Goal: Task Accomplishment & Management: Complete application form

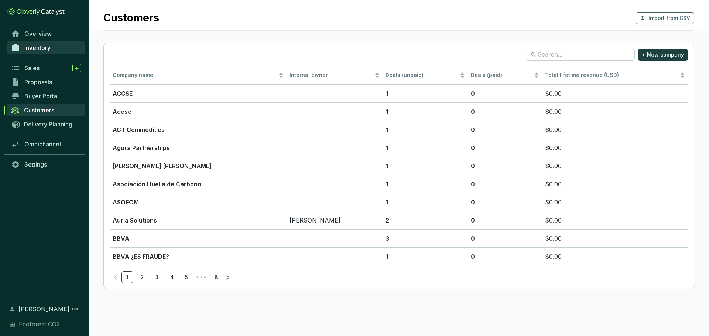
click at [56, 47] on link "Inventory" at bounding box center [46, 47] width 78 height 13
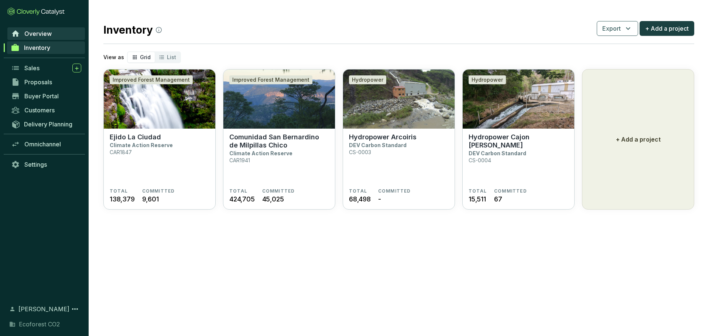
click at [55, 35] on link "Overview" at bounding box center [46, 33] width 78 height 13
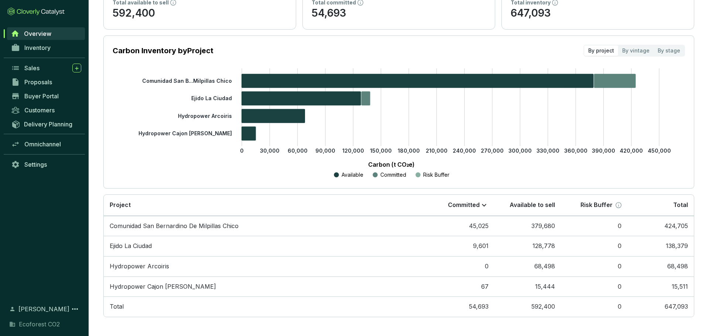
scroll to position [79, 0]
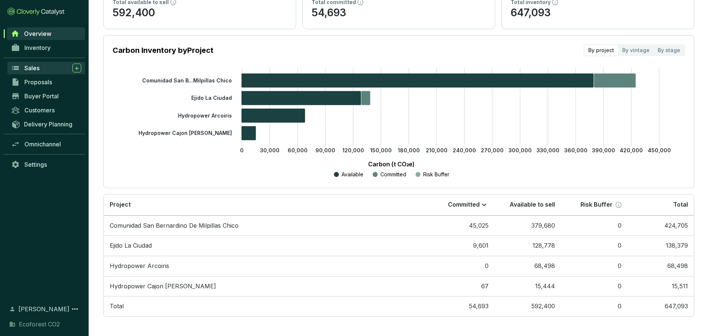
click at [44, 72] on link "Sales" at bounding box center [46, 68] width 78 height 13
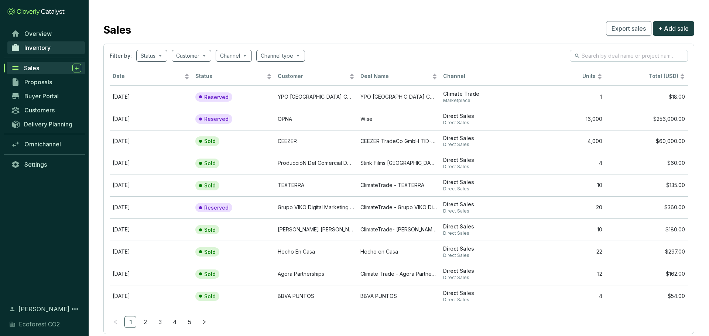
click at [32, 46] on span "Inventory" at bounding box center [37, 47] width 26 height 7
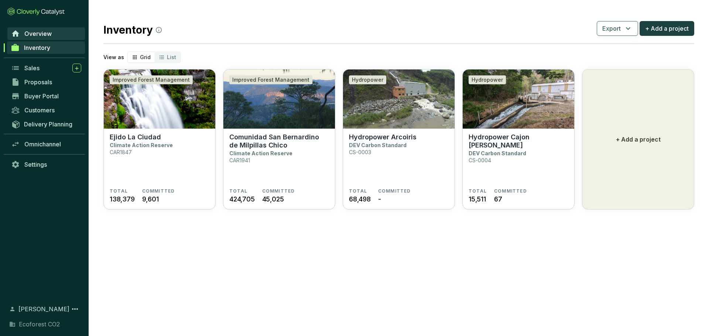
click at [32, 35] on span "Overview" at bounding box center [37, 33] width 27 height 7
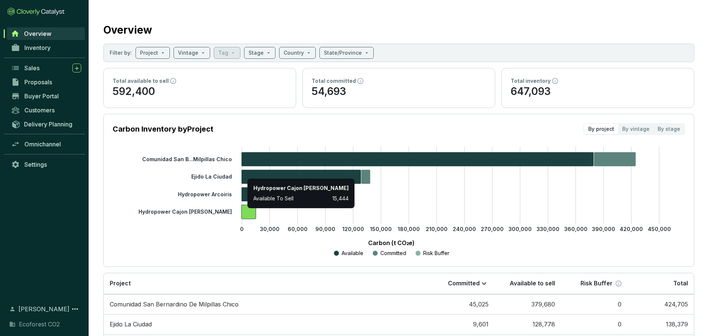
scroll to position [79, 0]
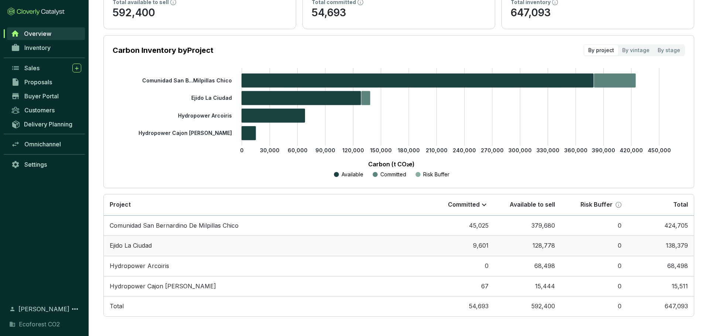
click at [554, 246] on td "128,778" at bounding box center [527, 245] width 66 height 20
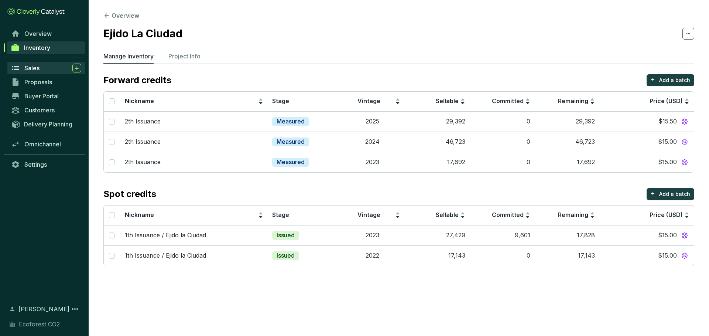
click at [44, 71] on div "Sales" at bounding box center [52, 68] width 57 height 9
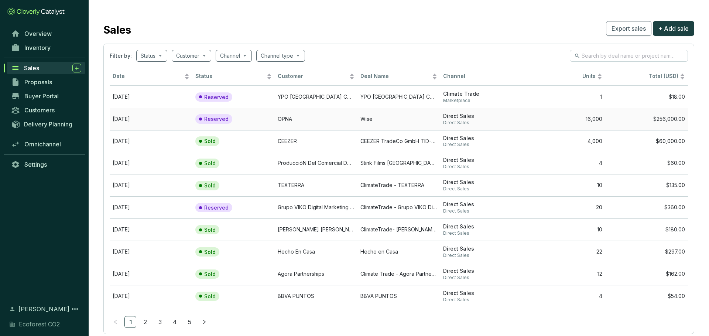
click at [360, 120] on td "Wise" at bounding box center [398, 119] width 83 height 22
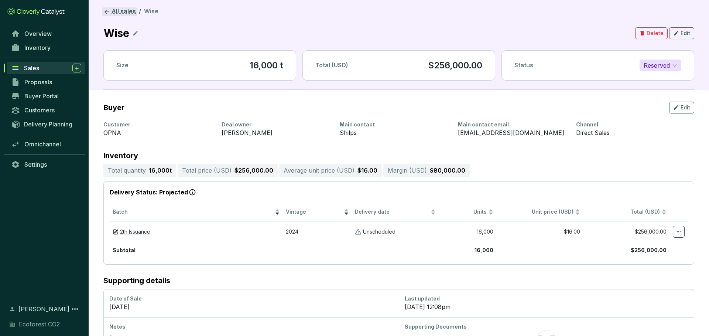
click at [109, 11] on icon at bounding box center [106, 11] width 7 height 7
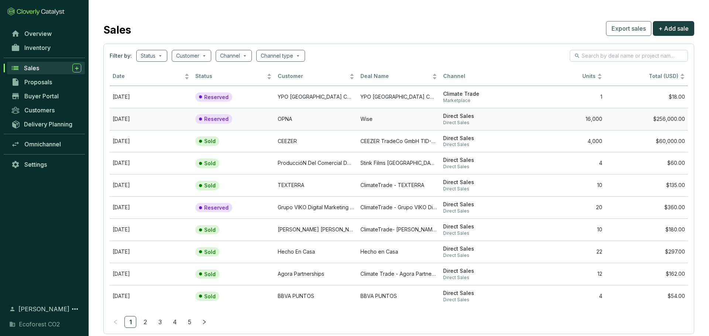
click at [501, 120] on span "Direct Sales" at bounding box center [481, 123] width 77 height 6
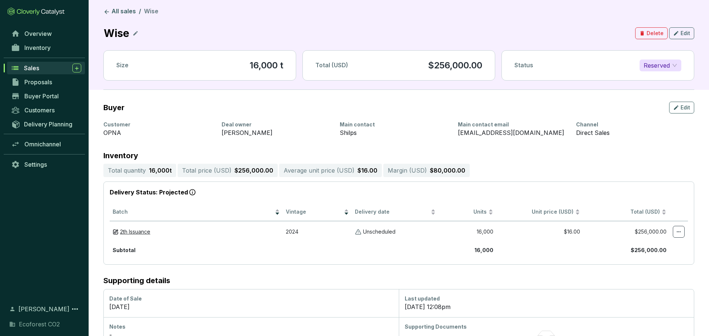
click at [106, 17] on section "All sales / Wise Wise Delete Edit Size 16,000 t Total (USD) $256,000.00 Status …" at bounding box center [398, 48] width 591 height 82
click at [106, 11] on icon at bounding box center [107, 12] width 4 height 4
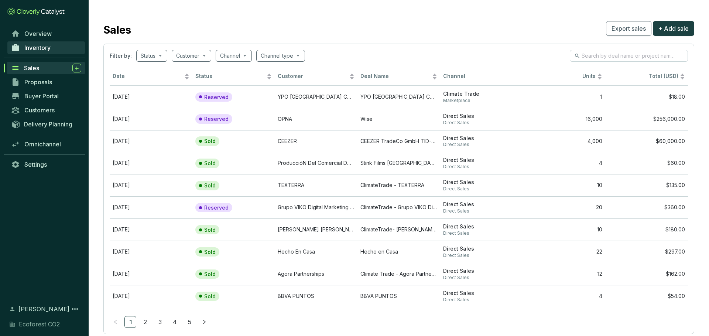
click at [42, 44] on span "Inventory" at bounding box center [37, 47] width 26 height 7
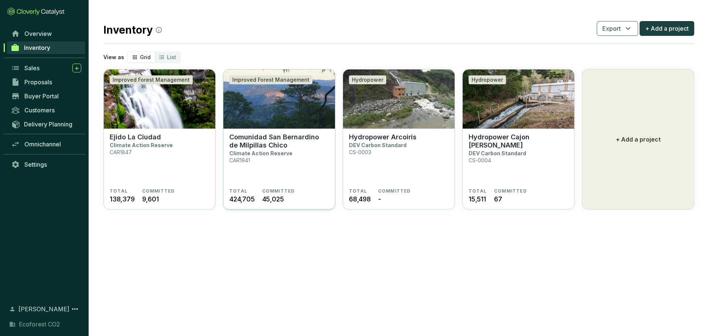
click at [280, 166] on section "Comunidad San Bernardino de Milpillas Chico Climate Action Reserve CAR1941" at bounding box center [279, 160] width 100 height 55
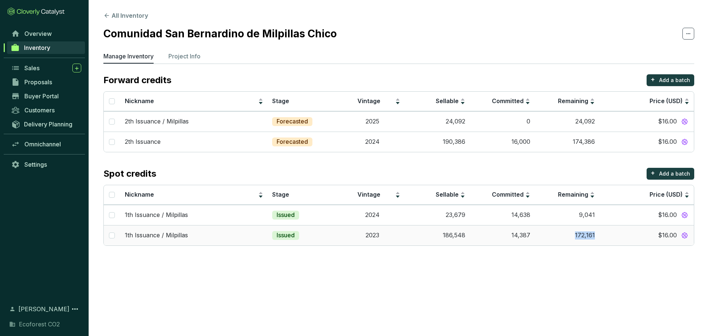
drag, startPoint x: 597, startPoint y: 236, endPoint x: 570, endPoint y: 236, distance: 26.6
click at [570, 236] on td "172,161" at bounding box center [567, 235] width 65 height 20
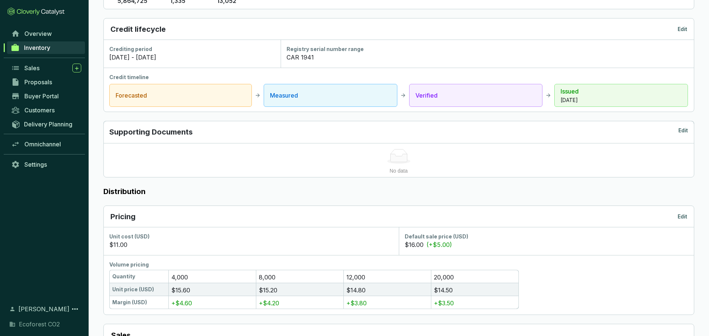
scroll to position [17, 0]
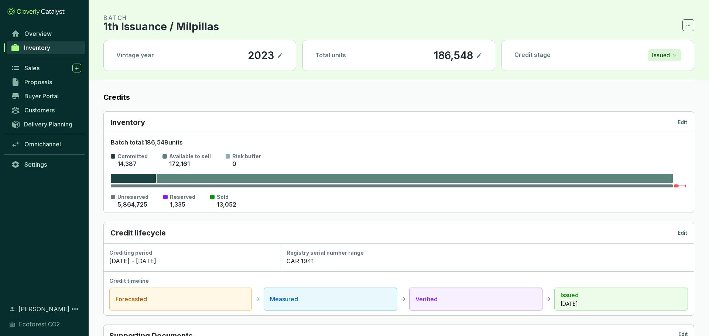
click at [48, 49] on span "Inventory" at bounding box center [37, 47] width 26 height 7
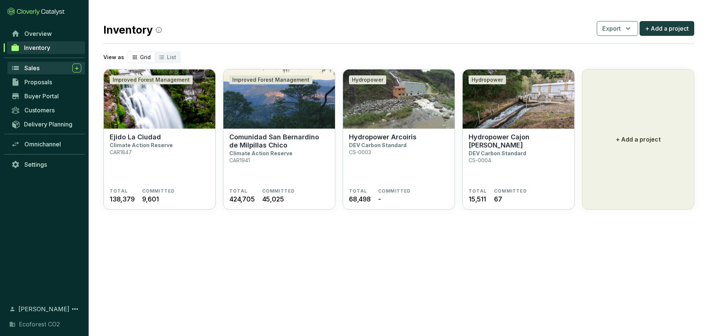
click at [48, 73] on link "Sales" at bounding box center [46, 68] width 78 height 13
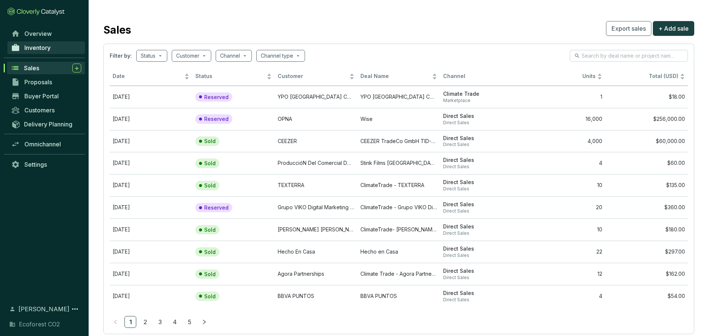
click at [48, 49] on span "Inventory" at bounding box center [37, 47] width 26 height 7
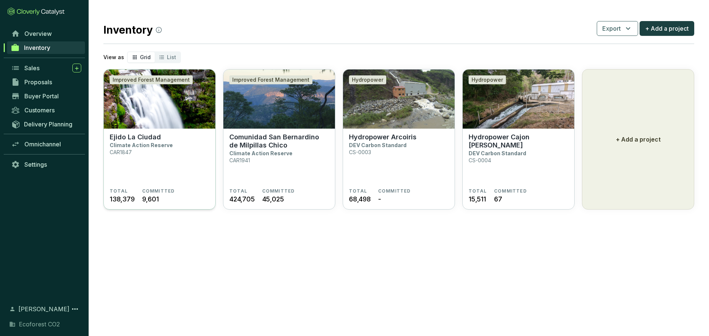
click at [201, 138] on section "Ejido La Ciudad Climate Action Reserve CAR1847" at bounding box center [160, 160] width 100 height 55
click at [182, 158] on section "Ejido La Ciudad Climate Action Reserve CAR1847" at bounding box center [160, 160] width 100 height 55
click at [181, 141] on section "Ejido La Ciudad Climate Action Reserve CAR1847" at bounding box center [160, 160] width 100 height 55
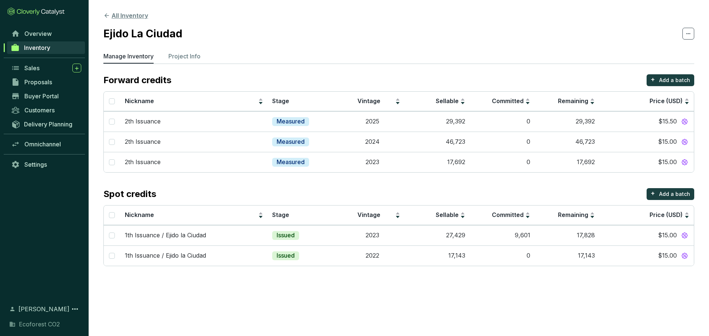
click at [105, 18] on icon at bounding box center [106, 15] width 7 height 7
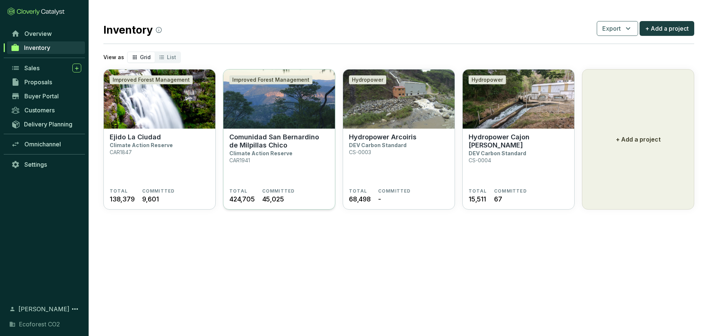
click at [290, 152] on section "Comunidad San Bernardino de Milpillas Chico Climate Action Reserve CAR1941" at bounding box center [279, 160] width 100 height 55
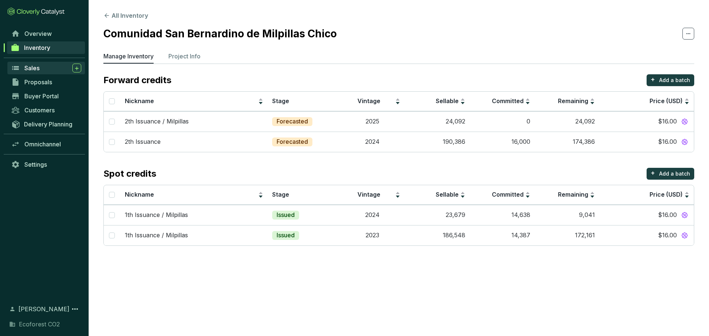
click at [48, 72] on link "Sales" at bounding box center [46, 68] width 78 height 13
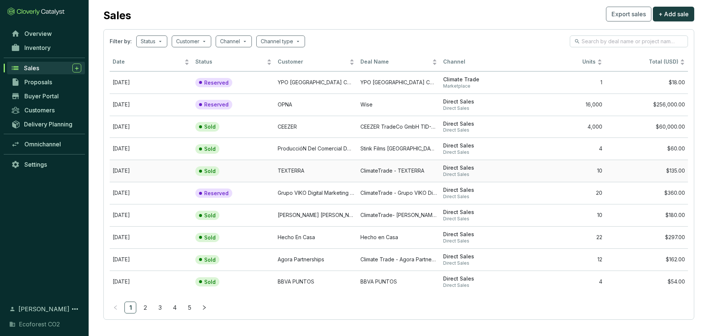
scroll to position [17, 0]
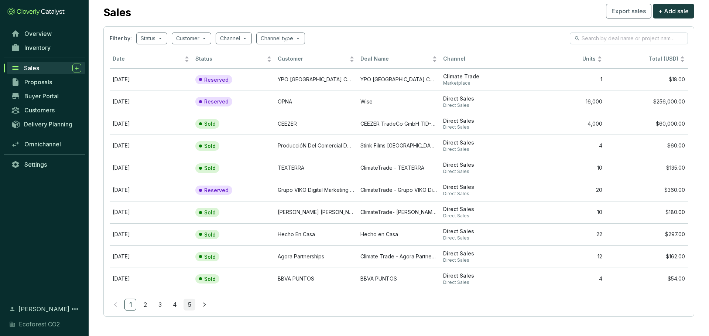
click at [191, 304] on link "5" at bounding box center [189, 304] width 11 height 11
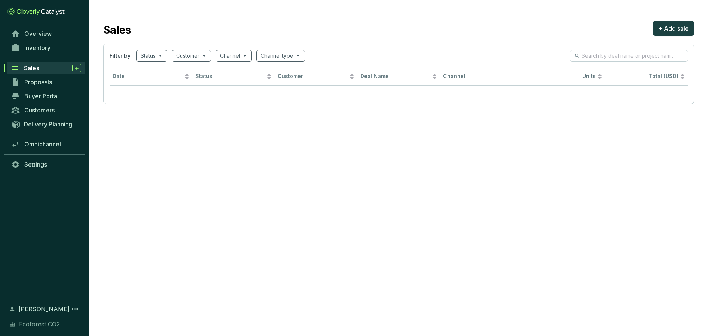
scroll to position [0, 0]
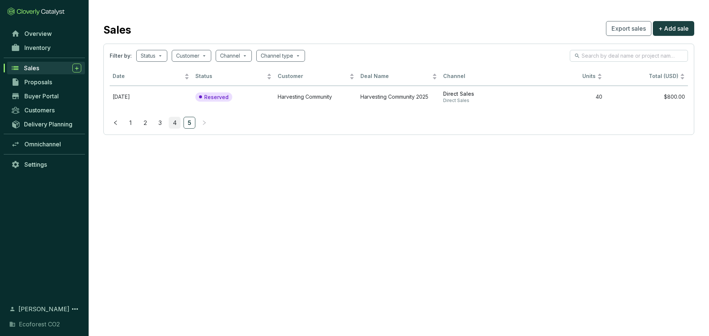
click at [172, 124] on link "4" at bounding box center [174, 122] width 11 height 11
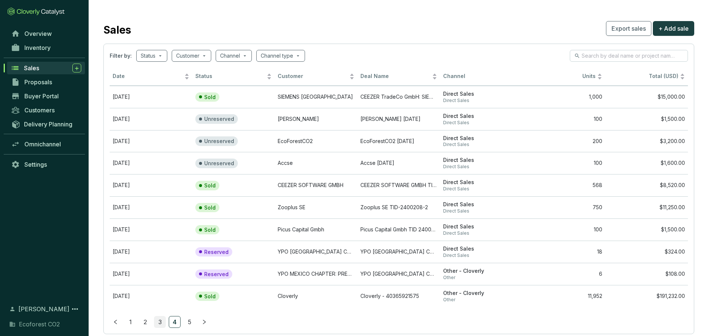
click at [160, 322] on link "3" at bounding box center [159, 321] width 11 height 11
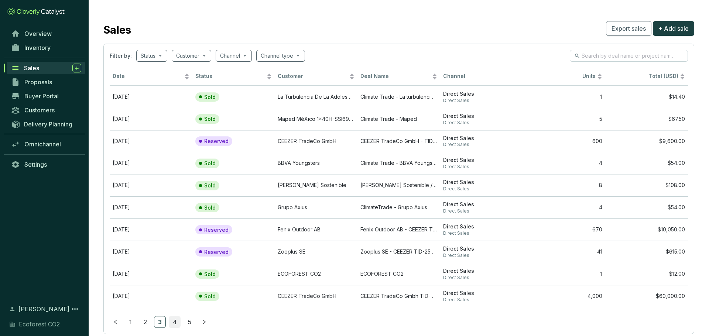
click at [171, 322] on link "4" at bounding box center [174, 321] width 11 height 11
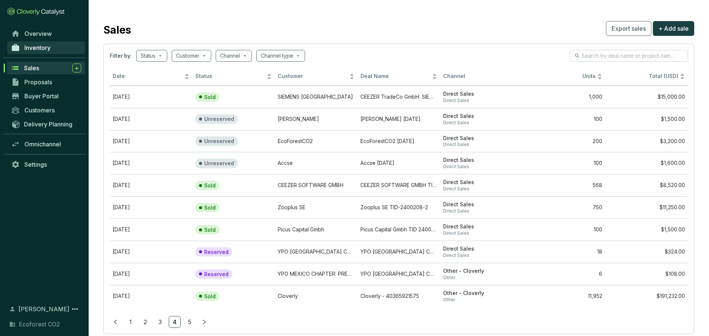
click at [46, 53] on link "Inventory" at bounding box center [46, 47] width 78 height 13
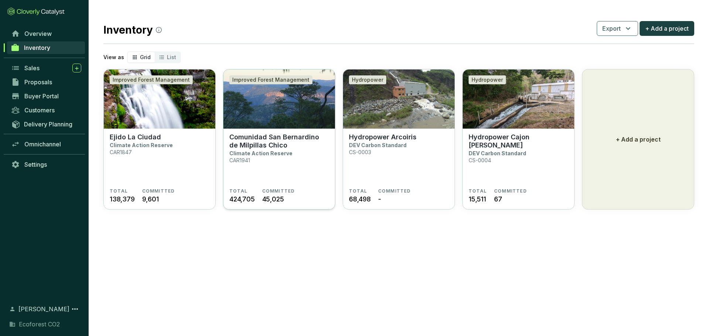
click at [270, 136] on p "Comunidad San Bernardino de Milpillas Chico" at bounding box center [279, 141] width 100 height 16
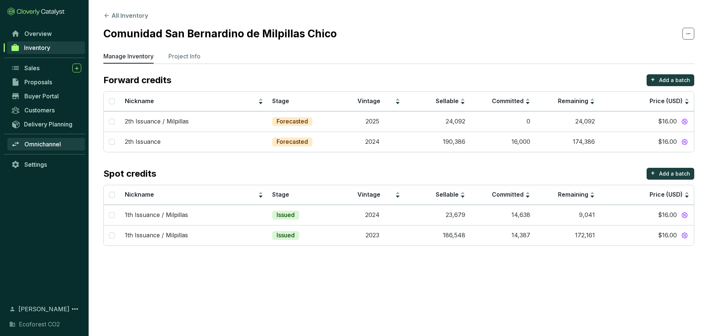
click at [45, 139] on link "Omnichannel" at bounding box center [46, 144] width 78 height 13
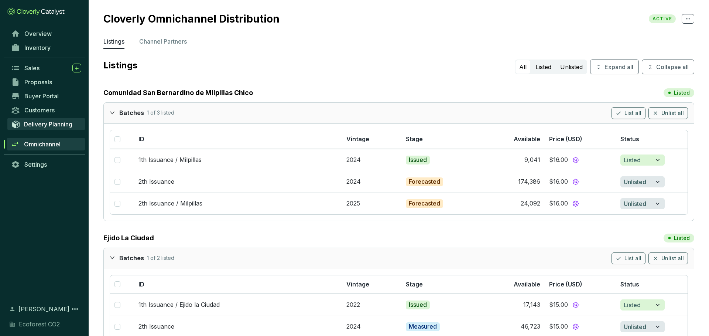
click at [37, 126] on span "Delivery Planning" at bounding box center [48, 123] width 48 height 7
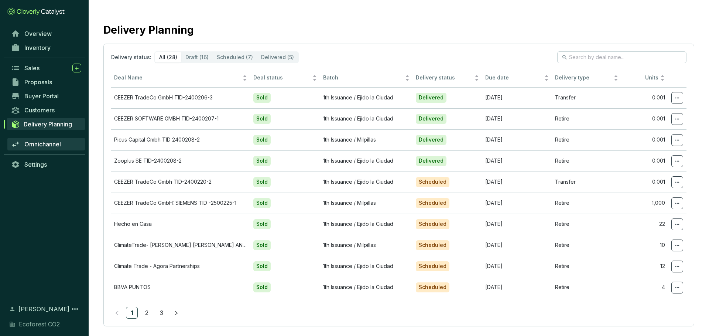
click at [44, 143] on span "Omnichannel" at bounding box center [42, 143] width 37 height 7
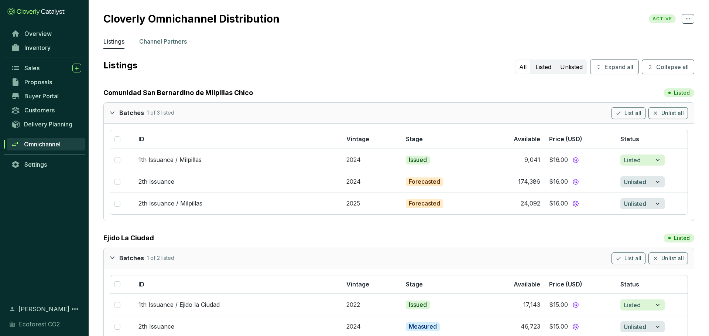
click at [170, 44] on p "Channel Partners" at bounding box center [163, 41] width 48 height 9
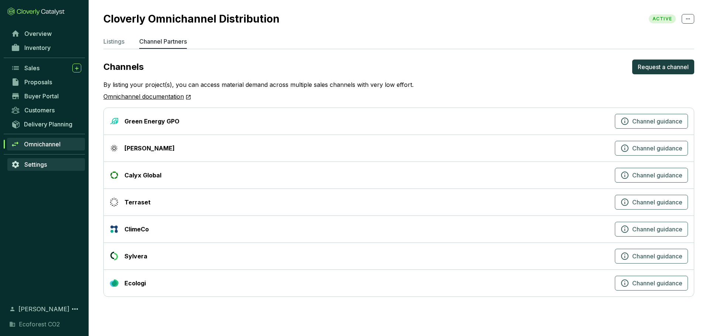
click at [55, 165] on link "Settings" at bounding box center [46, 164] width 78 height 13
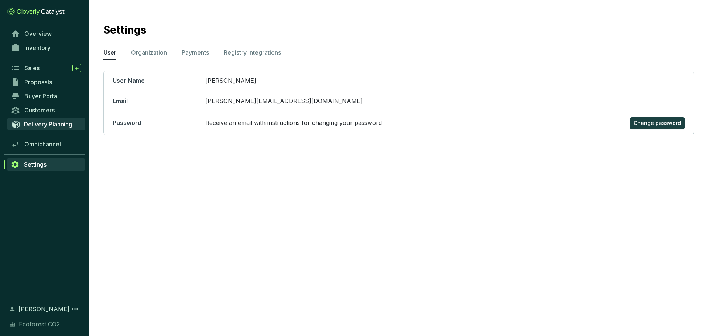
click at [51, 122] on span "Delivery Planning" at bounding box center [48, 123] width 48 height 7
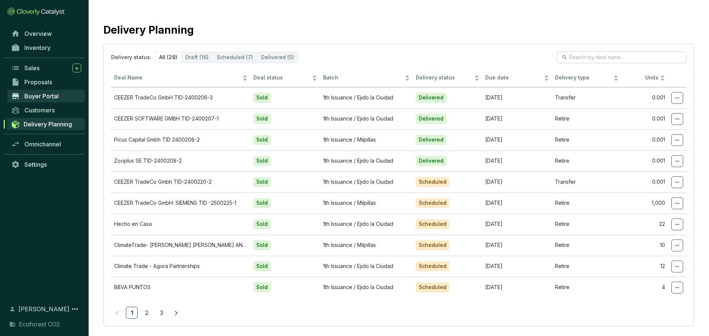
click at [40, 98] on span "Buyer Portal" at bounding box center [41, 95] width 34 height 7
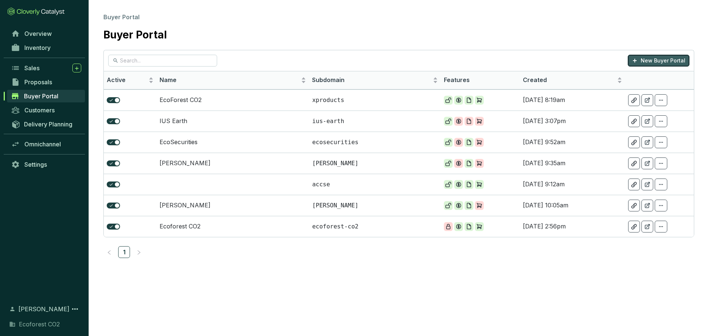
click at [661, 60] on p "New Buyer Portal" at bounding box center [663, 60] width 45 height 7
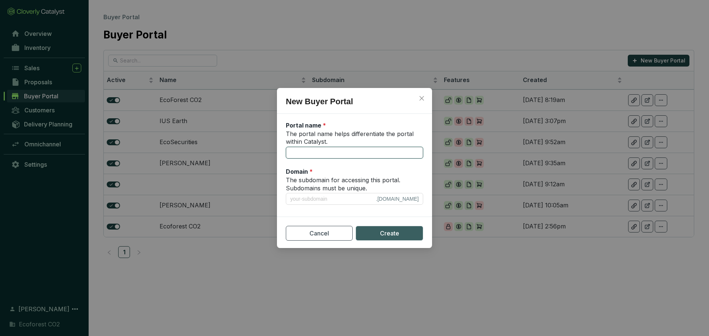
click at [333, 153] on input "The portal name helps differentiate the portal within Catalyst." at bounding box center [354, 153] width 137 height 12
type input "E"
type input "e"
type input "Ec"
type input "ec"
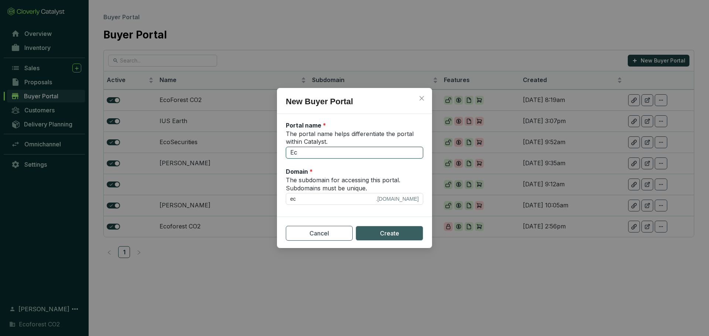
type input "Eco"
type input "eco"
type input "EcoF"
type input "ecof"
type input "EcoFo"
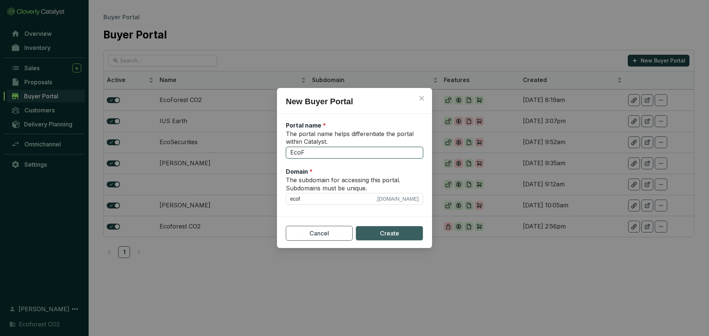
type input "ecofo"
type input "EcoFor"
type input "ecofor"
type input "EcoFore"
type input "ecofore"
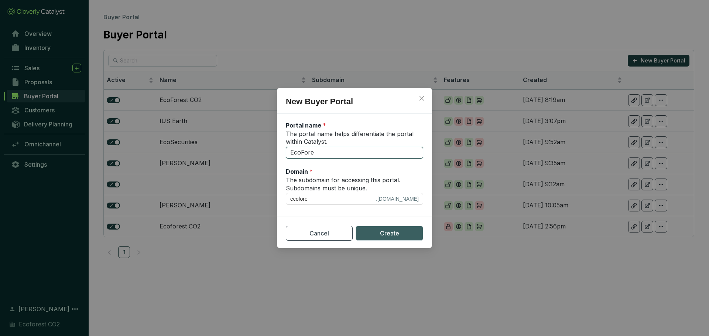
type input "EcoFores"
type input "ecofores"
type input "EcoForest"
type input "ecoforest"
type input "EcoForest C"
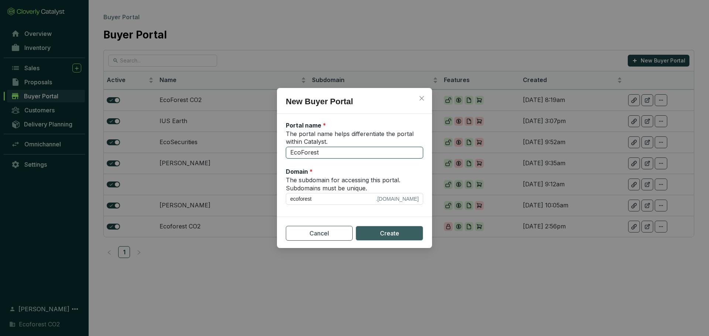
type input "ecoforest-c"
type input "EcoForest CO"
type input "ecoforest-co"
type input "EcoForest CO2"
type input "ecoforest-co2"
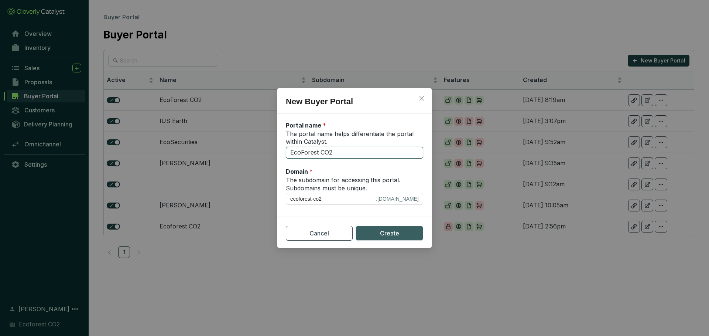
click at [321, 150] on input "EcoForest CO2" at bounding box center [354, 153] width 137 height 12
type input "EcoForestCO2"
type input "ecoforestco2"
type input "EcoForestCO2"
click at [379, 237] on button "Create" at bounding box center [390, 233] width 68 height 15
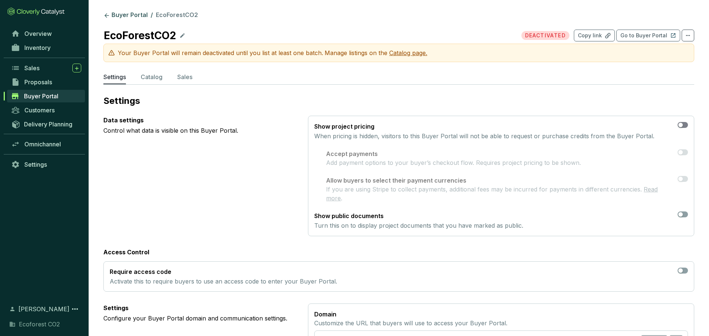
click at [685, 124] on span "button" at bounding box center [683, 125] width 10 height 6
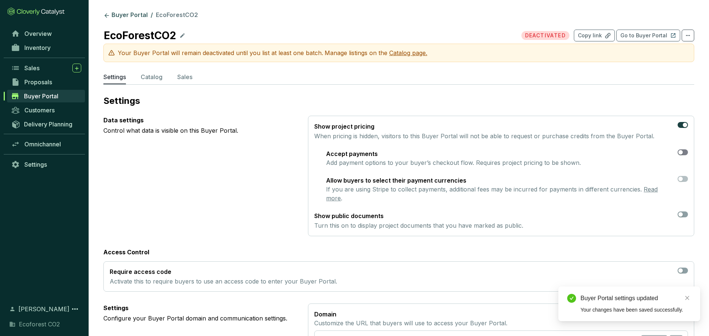
click at [681, 153] on div "button" at bounding box center [680, 152] width 4 height 4
click at [682, 179] on div "button" at bounding box center [680, 179] width 4 height 4
click at [684, 211] on span "button" at bounding box center [683, 214] width 10 height 6
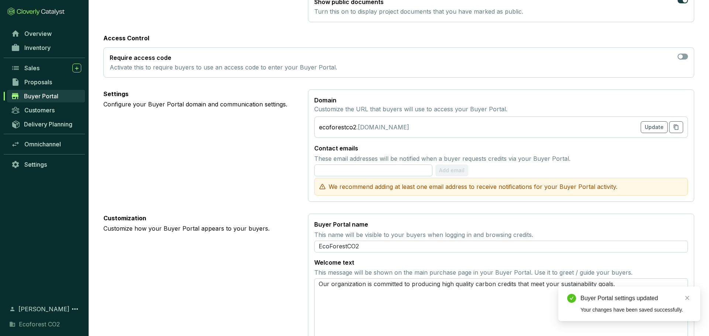
scroll to position [214, 0]
click at [376, 164] on input "text" at bounding box center [373, 170] width 118 height 12
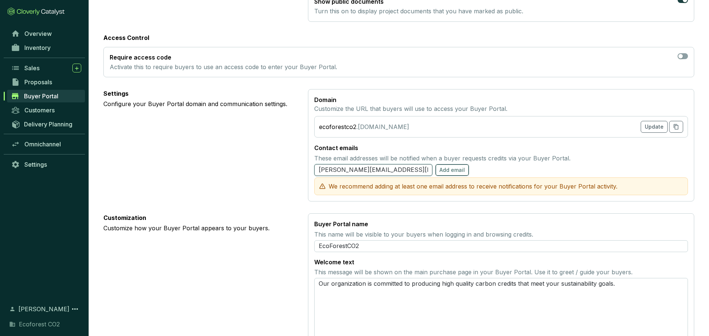
type input "[PERSON_NAME][EMAIL_ADDRESS][DOMAIN_NAME]"
click at [448, 166] on span "Add email" at bounding box center [451, 169] width 25 height 7
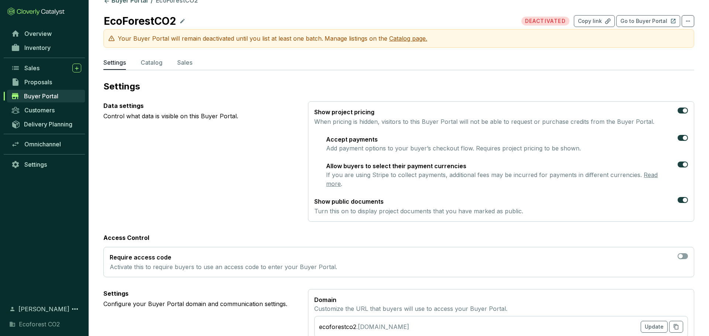
scroll to position [0, 0]
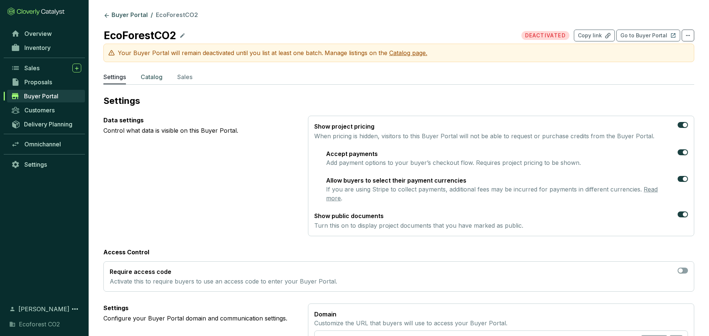
click at [155, 79] on p "Catalog" at bounding box center [152, 76] width 22 height 9
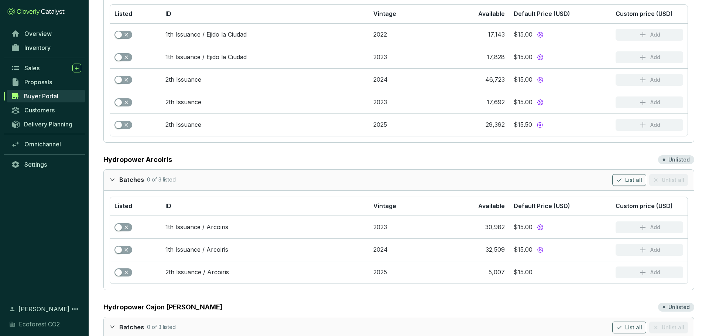
scroll to position [446, 0]
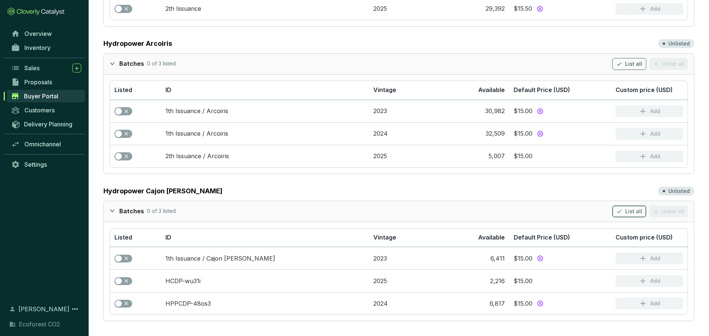
click at [633, 211] on span "List all" at bounding box center [633, 211] width 17 height 7
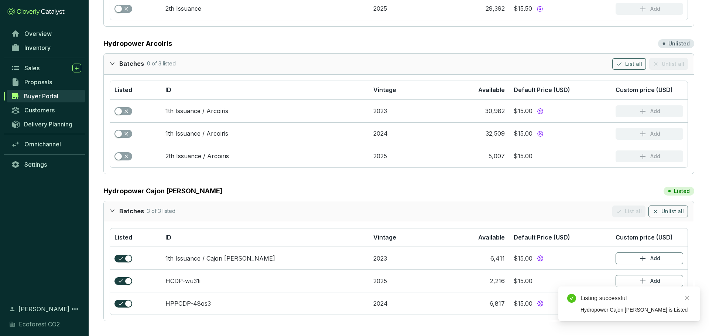
click at [634, 63] on span "List all" at bounding box center [633, 63] width 17 height 7
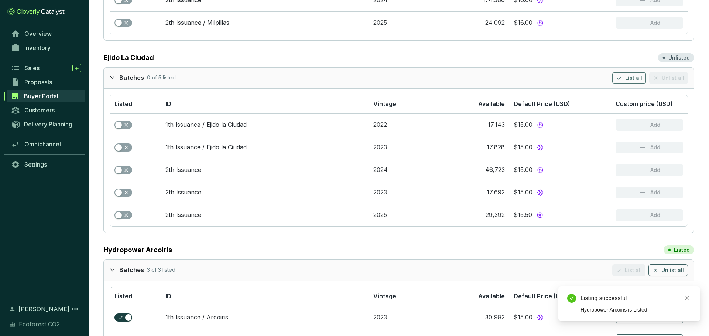
click at [632, 82] on button "List all" at bounding box center [629, 78] width 34 height 12
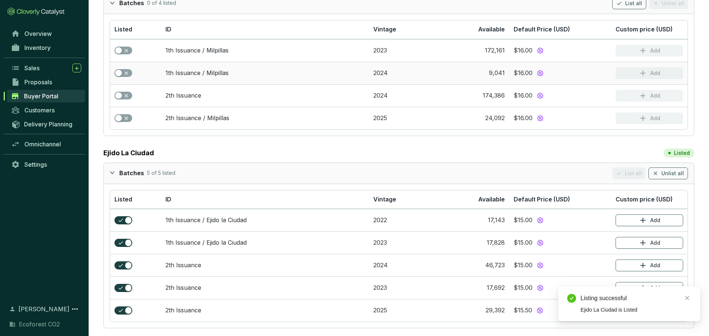
scroll to position [139, 0]
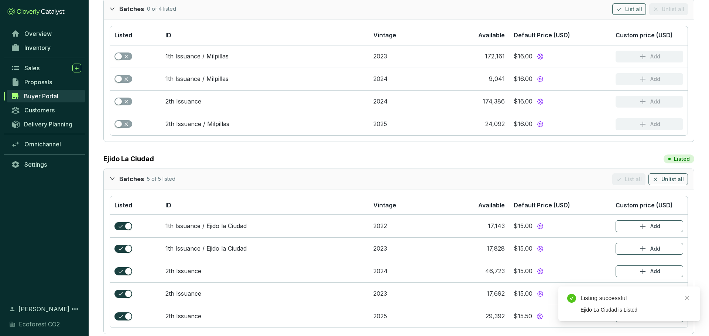
click at [642, 11] on span "List all" at bounding box center [633, 9] width 17 height 7
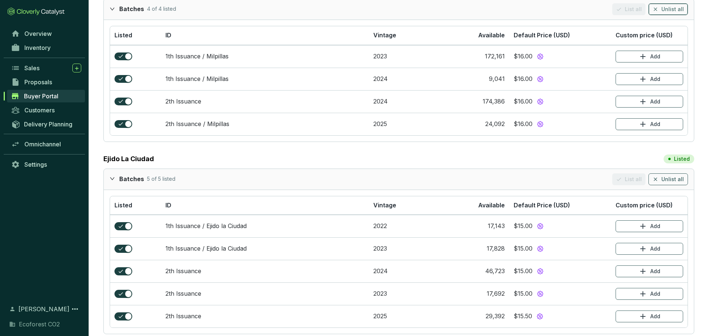
click at [666, 8] on span "Unlist all" at bounding box center [672, 9] width 23 height 7
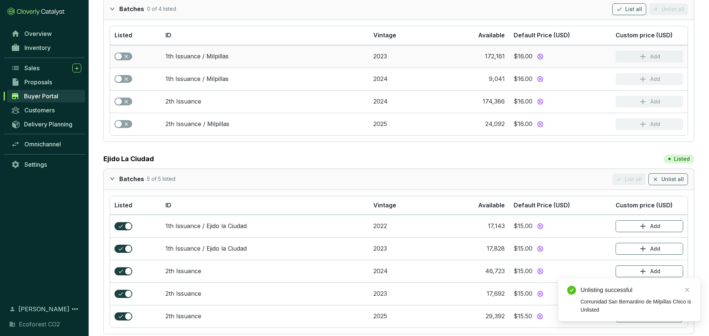
click at [632, 52] on section "Add" at bounding box center [650, 57] width 68 height 12
click at [121, 53] on div "button" at bounding box center [118, 56] width 7 height 7
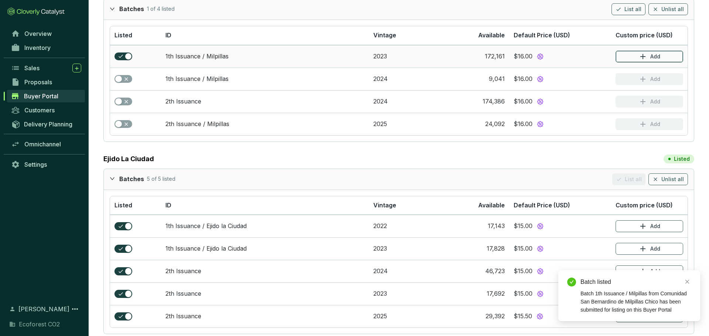
click at [643, 59] on icon "button" at bounding box center [642, 56] width 9 height 9
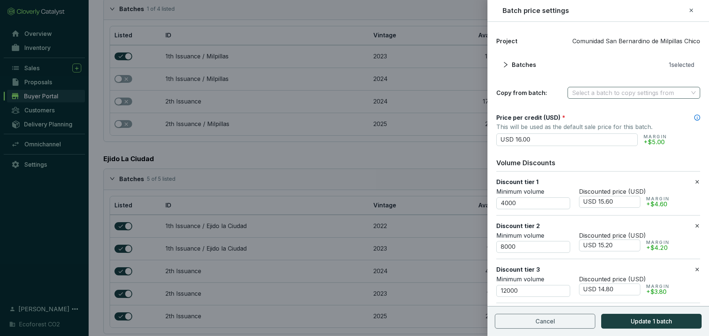
click at [614, 94] on input "search" at bounding box center [630, 92] width 116 height 11
click at [612, 105] on div "1th Issuance / Milpillas" at bounding box center [633, 107] width 122 height 8
click at [520, 138] on input "USD 16.00" at bounding box center [566, 139] width 141 height 13
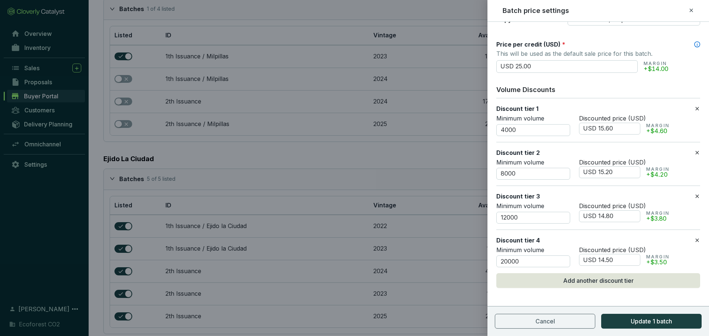
scroll to position [75, 0]
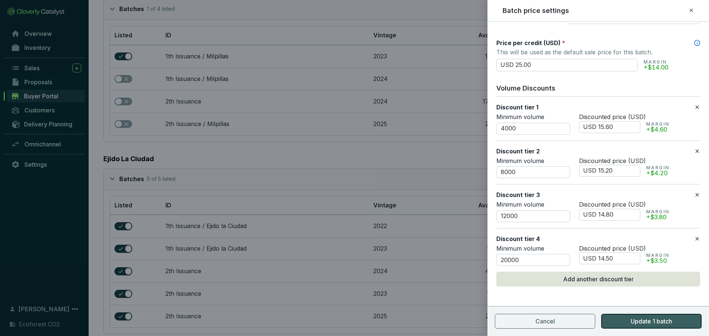
type input "USD 25.00"
click at [641, 323] on span "Update 1 batch" at bounding box center [651, 320] width 41 height 9
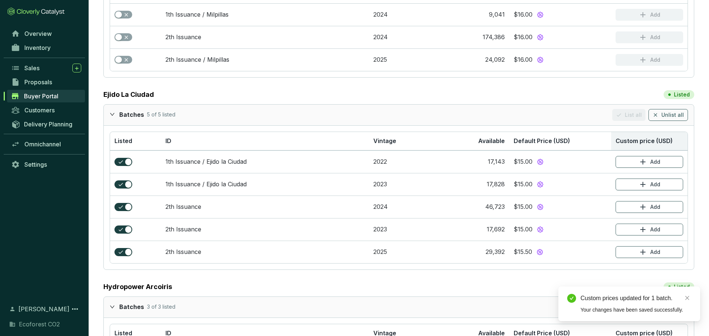
scroll to position [223, 0]
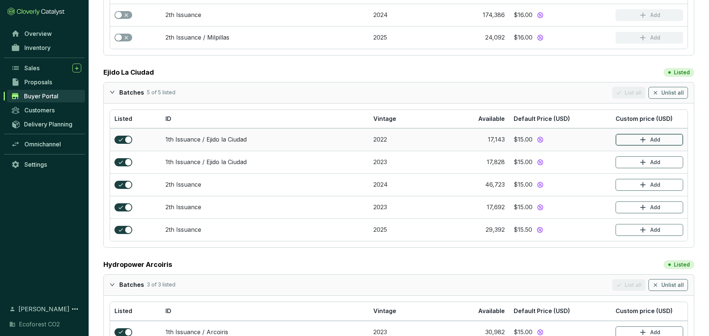
click at [634, 137] on button "Add" at bounding box center [650, 140] width 68 height 12
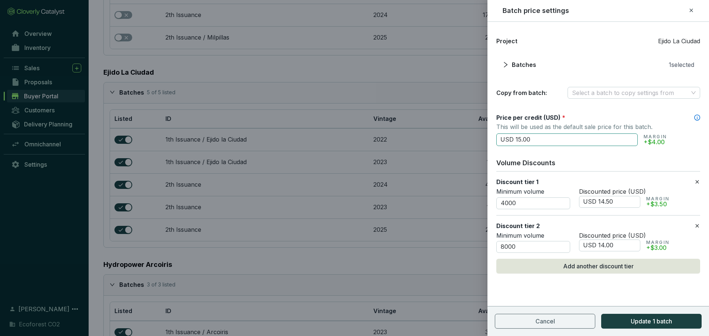
click at [518, 137] on input "USD 15.00" at bounding box center [566, 139] width 141 height 13
type input "USD 25.00"
click at [633, 320] on span "Update 1 batch" at bounding box center [651, 320] width 41 height 9
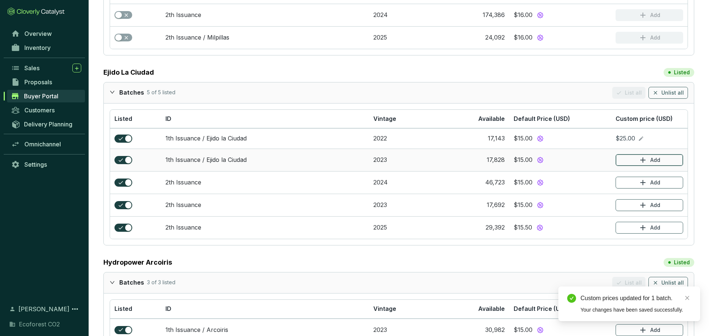
click at [636, 157] on button "Add" at bounding box center [650, 160] width 68 height 12
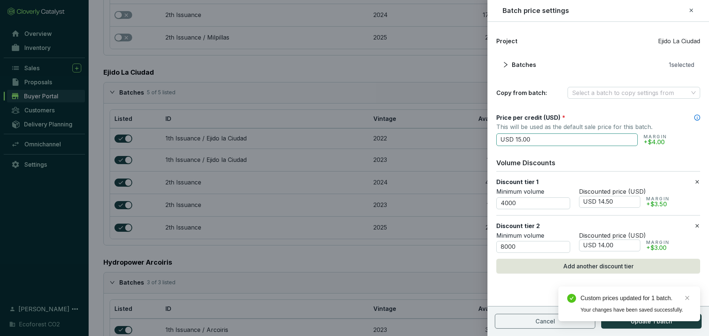
click at [520, 137] on input "USD 15.00" at bounding box center [566, 139] width 141 height 13
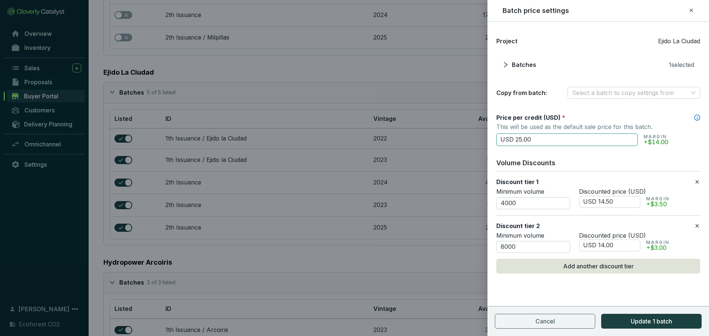
drag, startPoint x: 521, startPoint y: 138, endPoint x: 515, endPoint y: 138, distance: 5.5
click at [515, 138] on input "USD 25.00" at bounding box center [566, 139] width 141 height 13
type input "USD 25.00"
click at [640, 324] on span "Update 1 batch" at bounding box center [651, 320] width 41 height 9
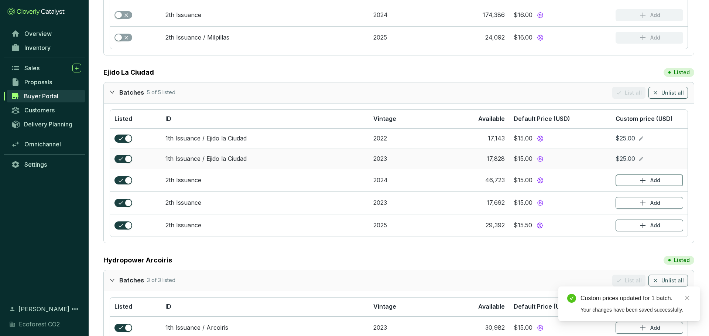
click at [639, 176] on icon "button" at bounding box center [642, 180] width 9 height 9
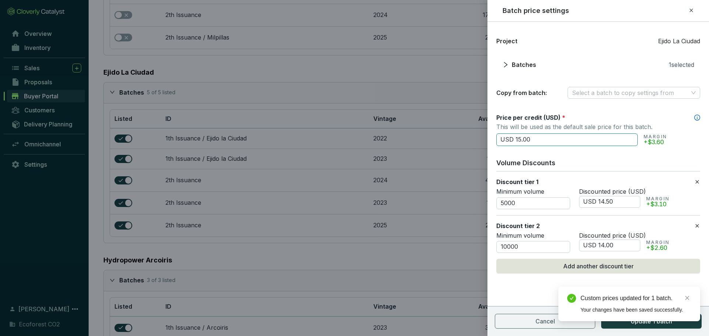
click at [519, 140] on input "USD 15.00" at bounding box center [566, 139] width 141 height 13
paste input ",52"
click at [520, 140] on input "USD 1,525.00" at bounding box center [566, 139] width 141 height 13
type input "USD 25.00"
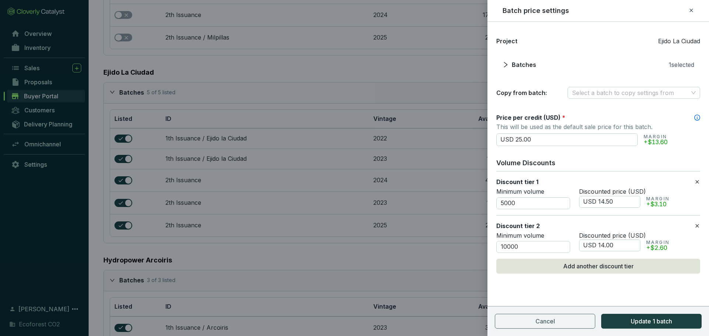
click at [688, 330] on section "Cancel Update 1 batch" at bounding box center [598, 321] width 222 height 30
click at [688, 326] on button "Update 1 batch" at bounding box center [651, 321] width 100 height 15
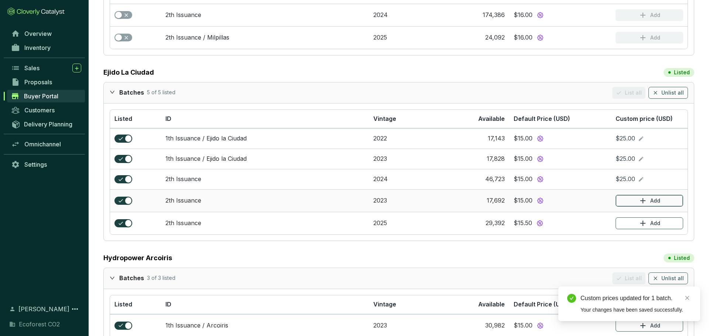
click at [658, 197] on p "Add" at bounding box center [655, 200] width 10 height 7
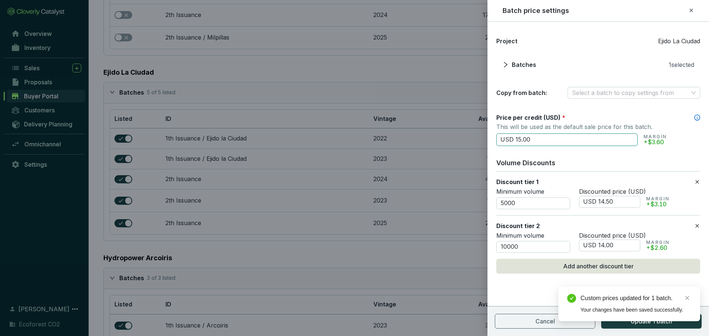
click at [520, 137] on input "USD 15.00" at bounding box center [566, 139] width 141 height 13
click at [691, 12] on icon at bounding box center [691, 10] width 6 height 9
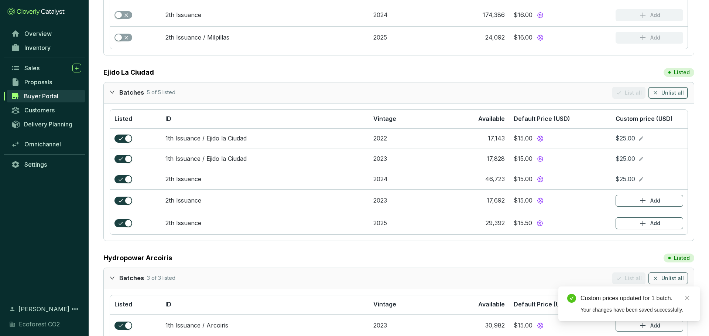
click at [667, 96] on span "Unlist all" at bounding box center [672, 92] width 23 height 7
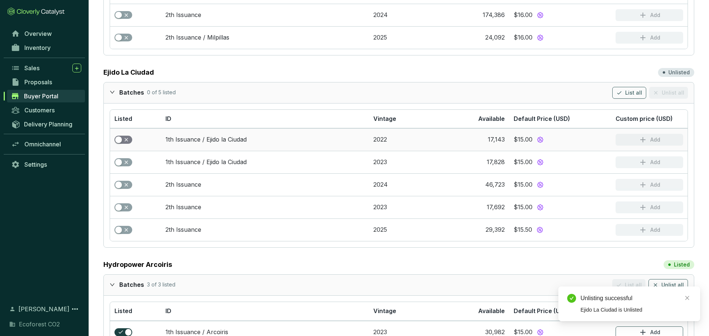
click at [125, 137] on span "button" at bounding box center [123, 140] width 18 height 8
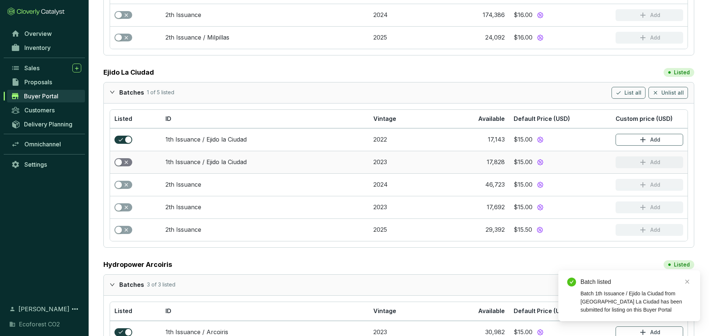
click at [121, 162] on div "button" at bounding box center [118, 162] width 7 height 7
click at [644, 138] on icon "button" at bounding box center [642, 139] width 9 height 9
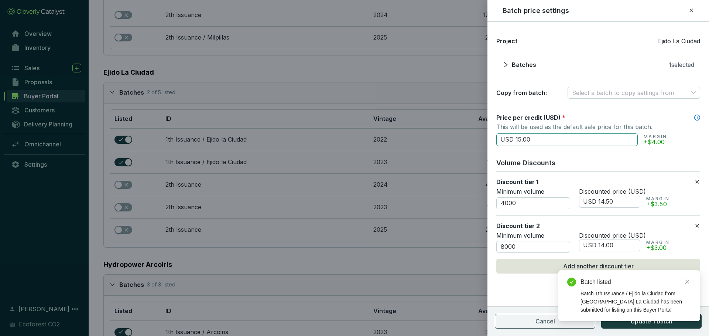
click at [521, 139] on input "USD 15.00" at bounding box center [566, 139] width 141 height 13
type input "USD 25.00"
click at [670, 321] on div "Batch listed Batch 1th Issuance / Ejido la Ciudad from [GEOGRAPHIC_DATA] La Ciu…" at bounding box center [629, 295] width 142 height 51
click at [665, 321] on div "Batch listed Batch 1th Issuance / Ejido la Ciudad from [GEOGRAPHIC_DATA] La Ciu…" at bounding box center [629, 295] width 142 height 51
click at [687, 283] on icon "close" at bounding box center [687, 281] width 5 height 5
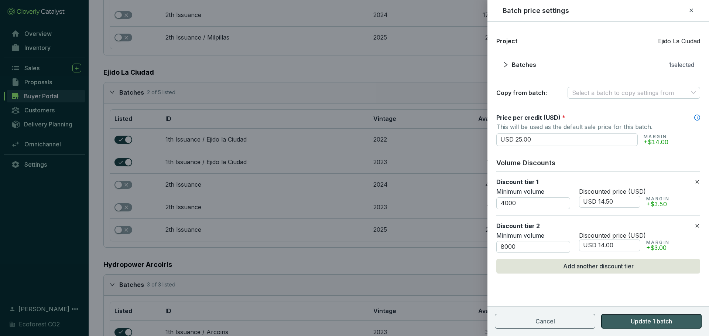
click at [673, 318] on button "Update 1 batch" at bounding box center [651, 321] width 100 height 15
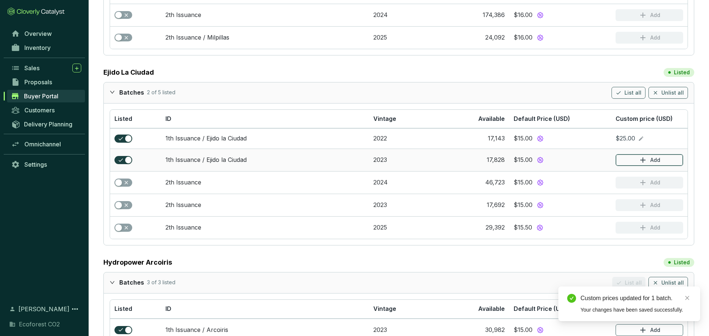
click at [647, 160] on icon "button" at bounding box center [642, 159] width 9 height 9
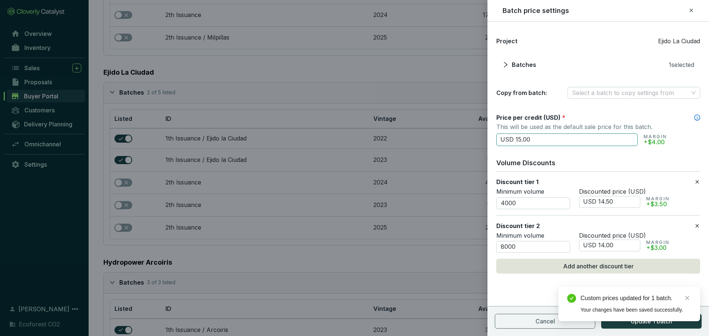
click at [520, 138] on input "USD 15.00" at bounding box center [566, 139] width 141 height 13
paste input "25"
type input "USD 25.00"
click at [646, 321] on div "Custom prices updated for 1 batch. Your changes have been saved successfully." at bounding box center [629, 303] width 142 height 35
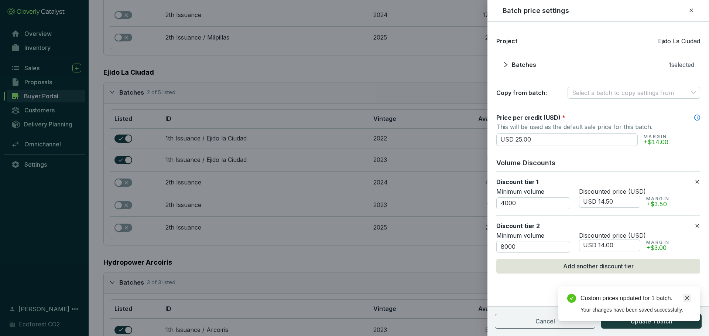
click at [686, 297] on icon "close" at bounding box center [687, 297] width 5 height 5
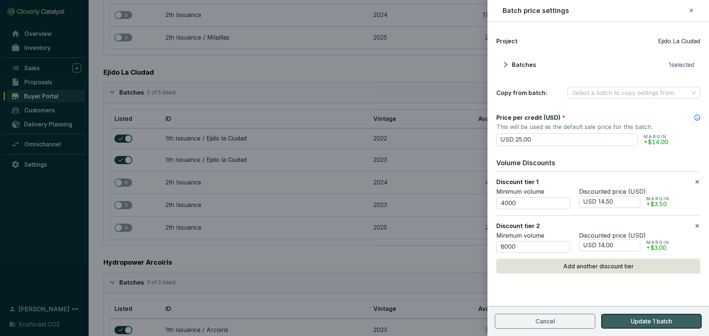
click at [665, 318] on span "Update 1 batch" at bounding box center [651, 320] width 41 height 9
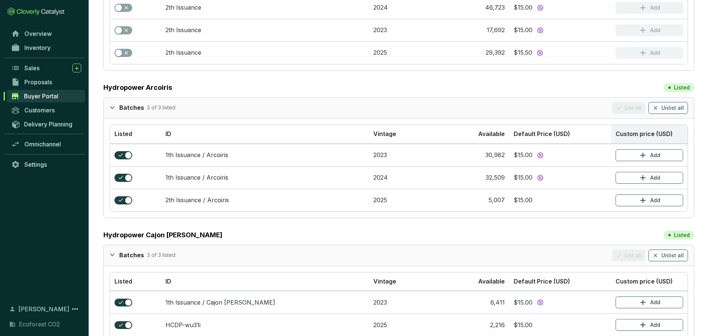
scroll to position [401, 0]
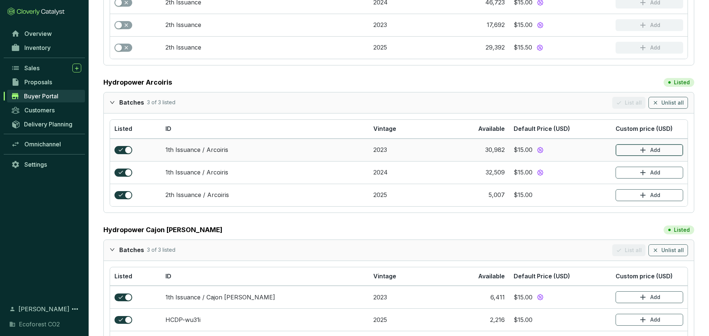
click at [660, 155] on button "Add" at bounding box center [650, 150] width 68 height 12
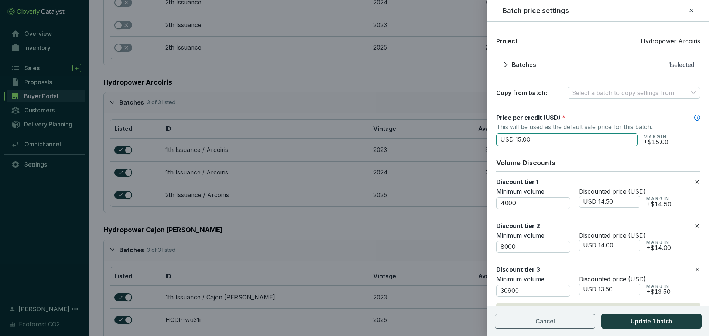
click at [520, 136] on input "USD 15.00" at bounding box center [566, 139] width 141 height 13
type input "USD 25.00"
click at [631, 319] on span "Update 1 batch" at bounding box center [651, 320] width 41 height 9
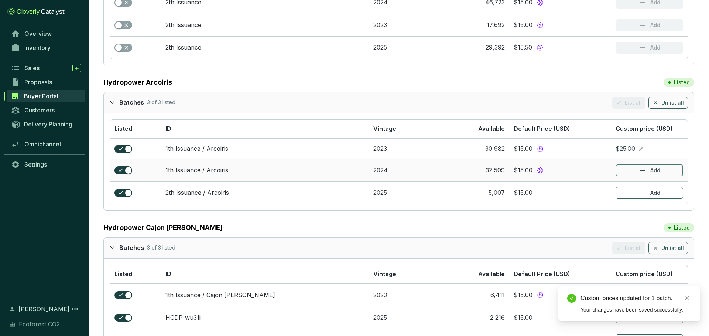
click at [630, 176] on button "Add" at bounding box center [650, 170] width 68 height 12
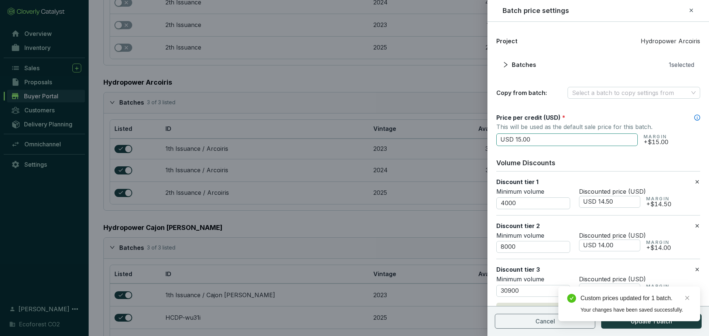
click at [520, 140] on input "USD 15.00" at bounding box center [566, 139] width 141 height 13
type input "USD 25.00"
click at [685, 295] on icon "close" at bounding box center [687, 297] width 5 height 5
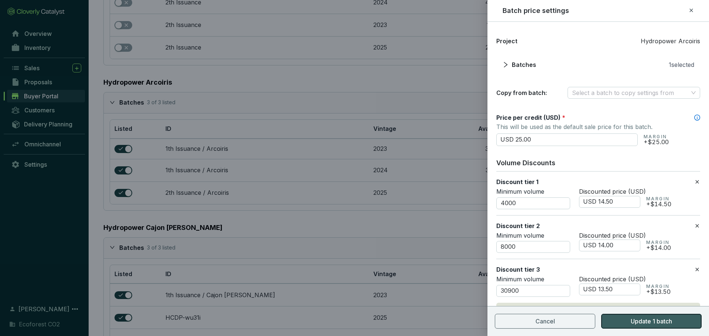
click at [669, 314] on button "Update 1 batch" at bounding box center [651, 321] width 100 height 15
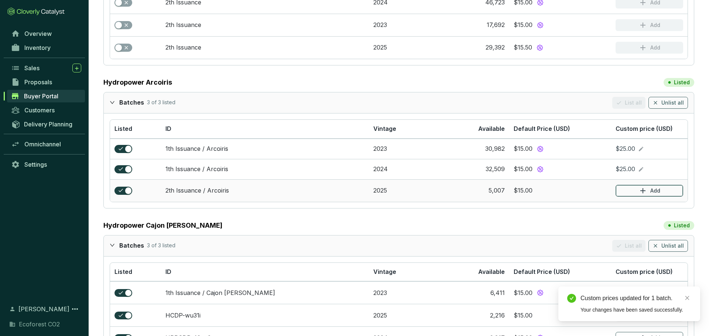
click at [640, 191] on icon "button" at bounding box center [642, 190] width 9 height 9
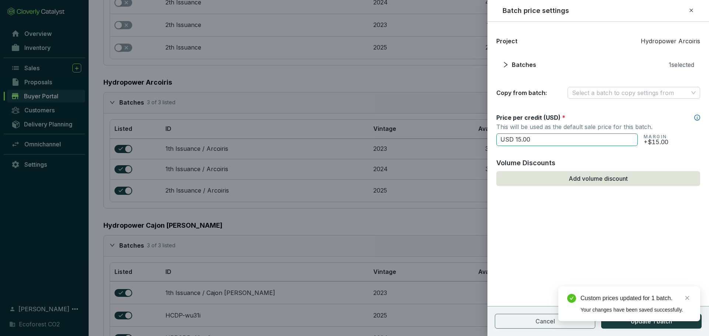
click at [520, 139] on input "USD 15.00" at bounding box center [566, 139] width 141 height 13
type input "USD 25.00"
click at [687, 294] on link "Close" at bounding box center [687, 298] width 8 height 8
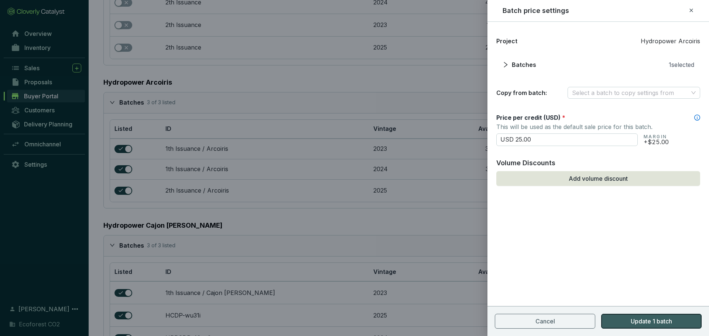
click at [674, 319] on button "Update 1 batch" at bounding box center [651, 321] width 100 height 15
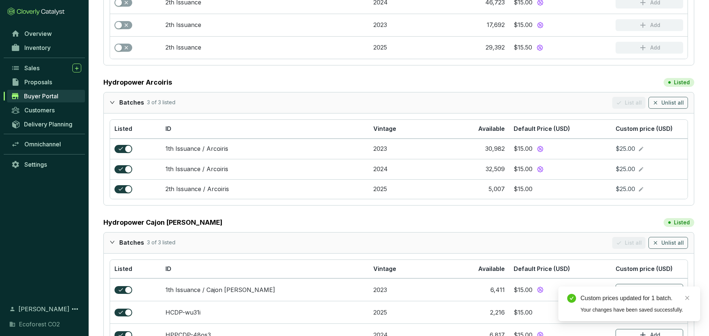
scroll to position [432, 0]
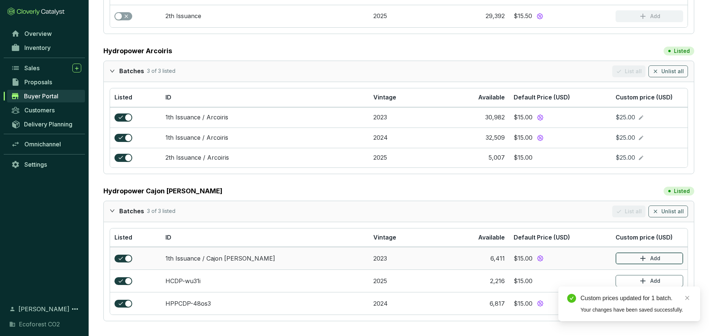
click at [638, 259] on button "Add" at bounding box center [650, 258] width 68 height 12
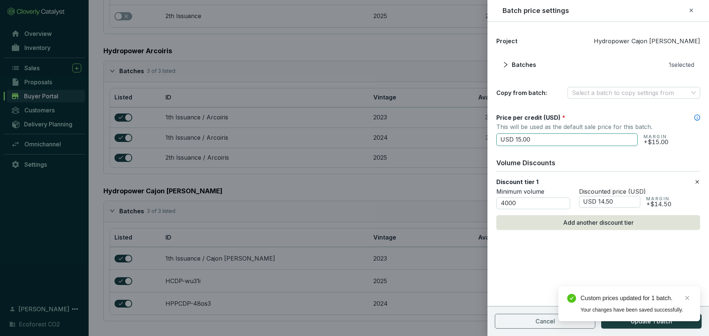
click at [520, 141] on input "USD 15.00" at bounding box center [566, 139] width 141 height 13
paste input "25"
type input "USD 25.00"
click at [682, 295] on div "Custom prices updated for 1 batch." at bounding box center [635, 298] width 111 height 9
click at [687, 296] on icon "close" at bounding box center [687, 297] width 5 height 5
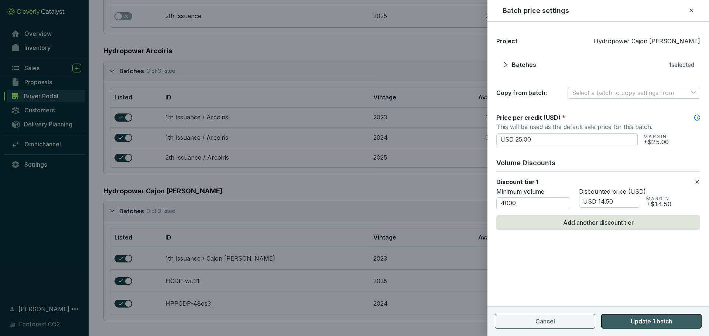
click at [670, 316] on span "Update 1 batch" at bounding box center [651, 320] width 41 height 9
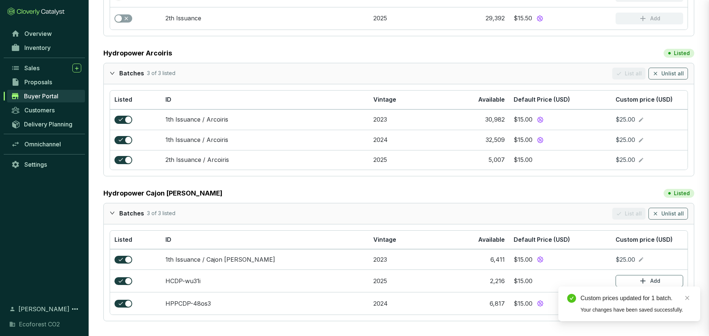
scroll to position [430, 0]
click at [647, 280] on icon "button" at bounding box center [642, 280] width 9 height 9
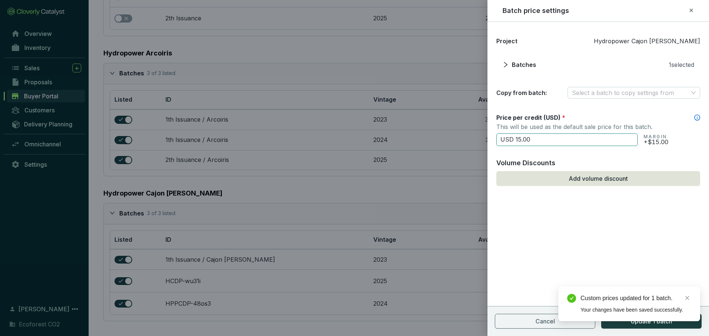
click at [520, 140] on input "USD 15.00" at bounding box center [566, 139] width 141 height 13
type input "USD 25.00"
click at [686, 297] on icon "close" at bounding box center [687, 298] width 4 height 4
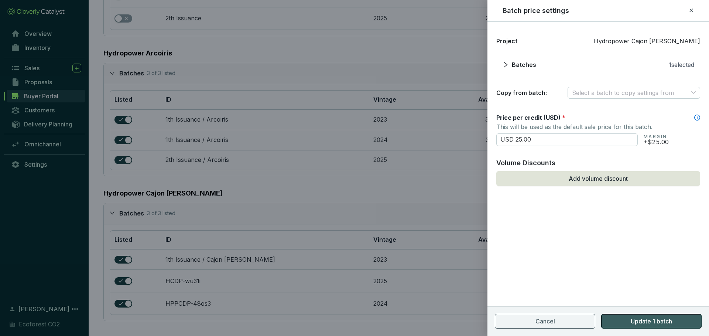
click at [683, 315] on button "Update 1 batch" at bounding box center [651, 321] width 100 height 15
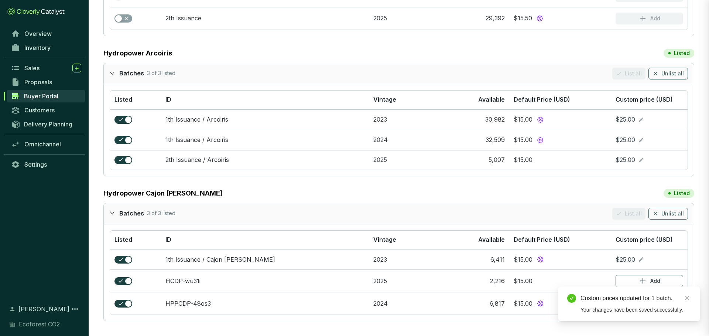
scroll to position [427, 0]
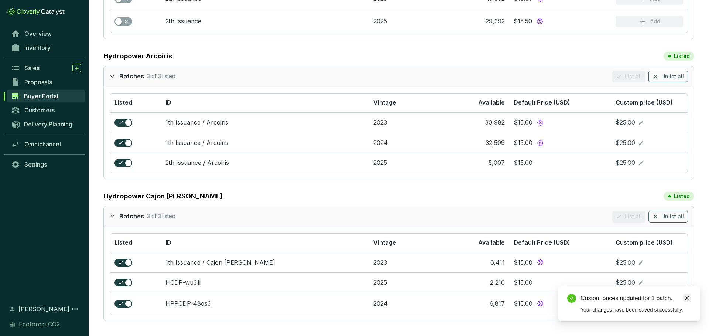
click at [690, 300] on link "Close" at bounding box center [687, 298] width 8 height 8
click at [652, 300] on p "Add" at bounding box center [655, 302] width 10 height 7
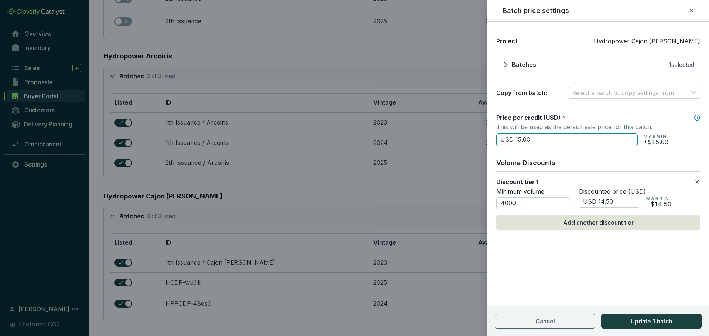
click at [520, 137] on input "USD 15.00" at bounding box center [566, 139] width 141 height 13
type input "USD 25.00"
click at [655, 321] on span "Update 1 batch" at bounding box center [651, 320] width 41 height 9
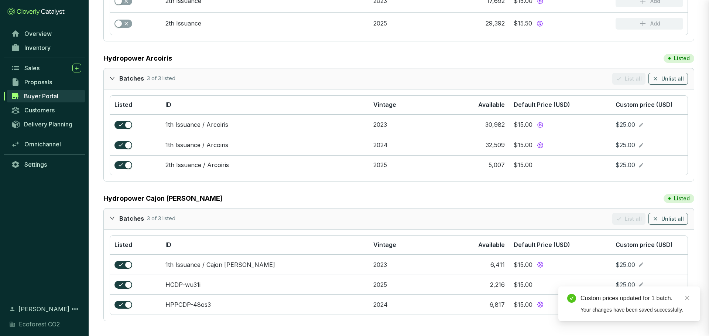
scroll to position [425, 0]
click at [684, 301] on link "Close" at bounding box center [687, 298] width 8 height 8
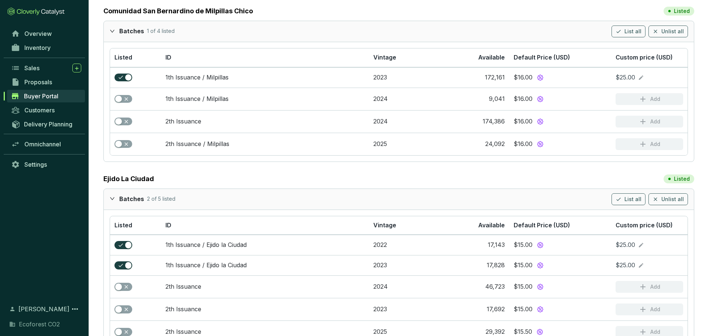
scroll to position [0, 0]
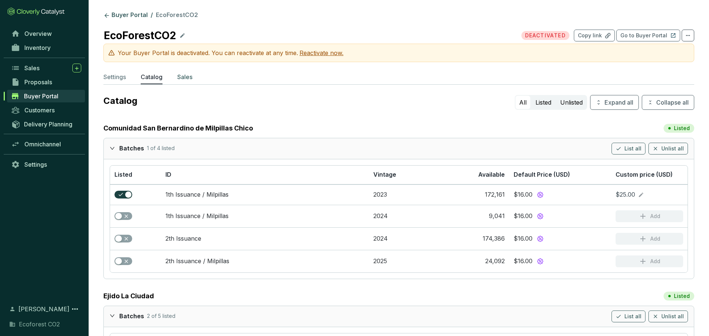
click at [188, 76] on p "Sales" at bounding box center [184, 76] width 15 height 9
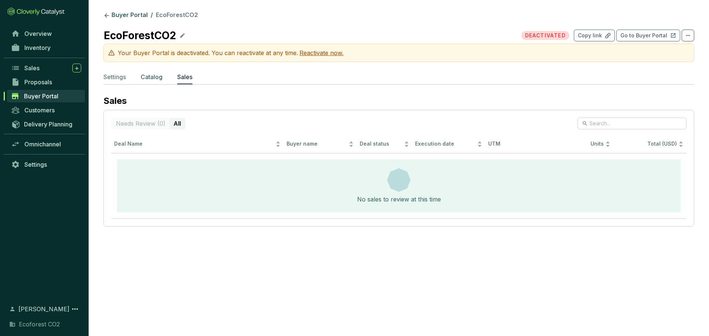
click at [159, 78] on p "Catalog" at bounding box center [152, 76] width 22 height 9
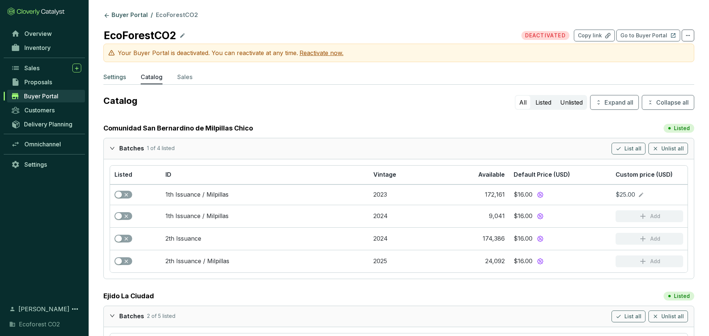
click at [117, 79] on p "Settings" at bounding box center [114, 76] width 23 height 9
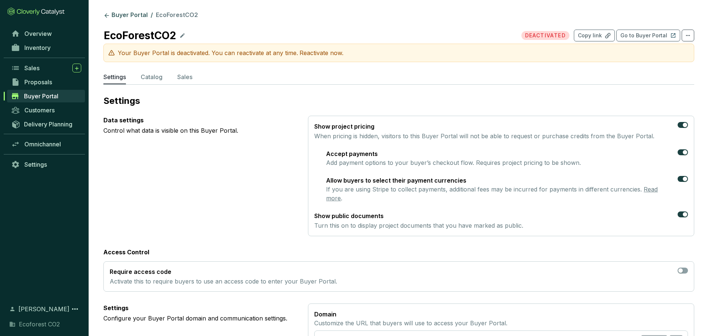
click at [309, 52] on p "Reactivate now." at bounding box center [321, 52] width 44 height 9
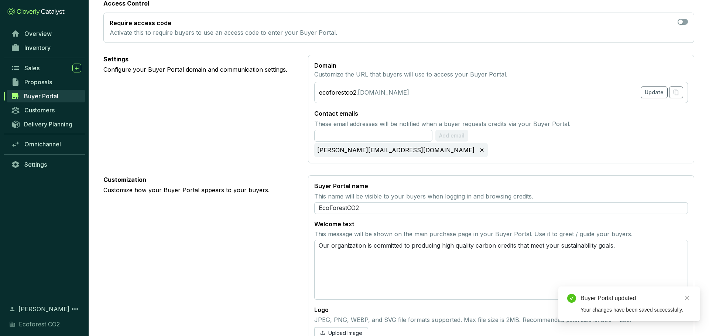
scroll to position [245, 0]
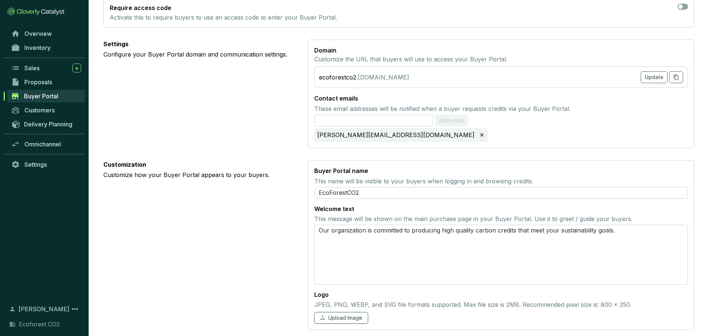
click at [347, 314] on span "Upload Image" at bounding box center [345, 317] width 34 height 7
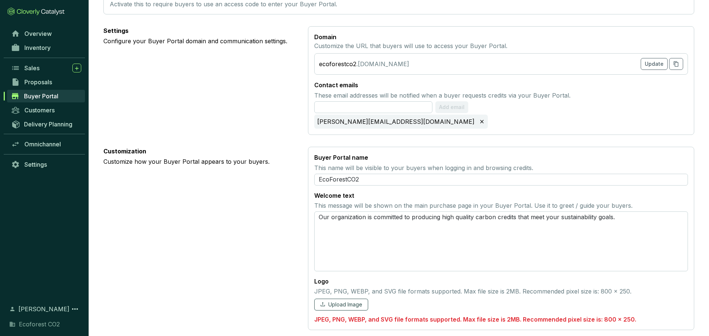
click at [343, 301] on span "Upload Image" at bounding box center [345, 304] width 34 height 7
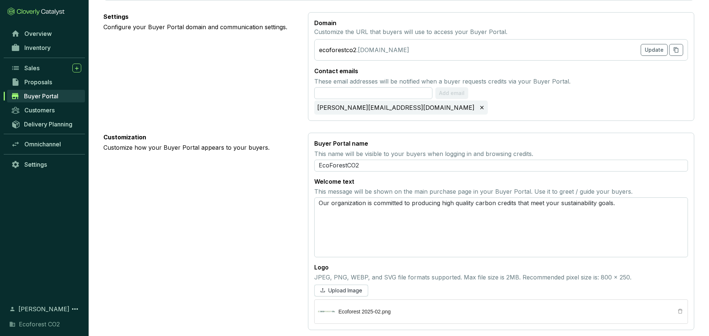
scroll to position [0, 0]
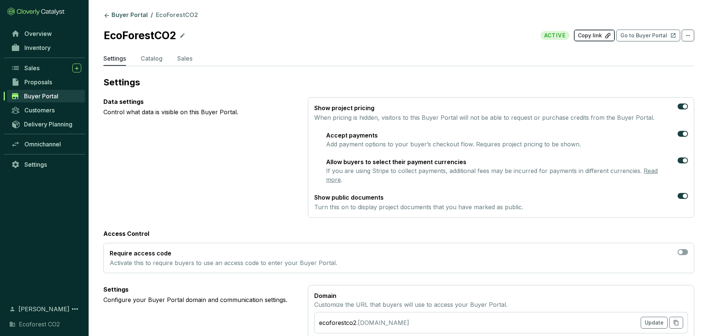
click at [591, 38] on p "Copy link" at bounding box center [590, 35] width 24 height 7
